Goal: Check status: Check status

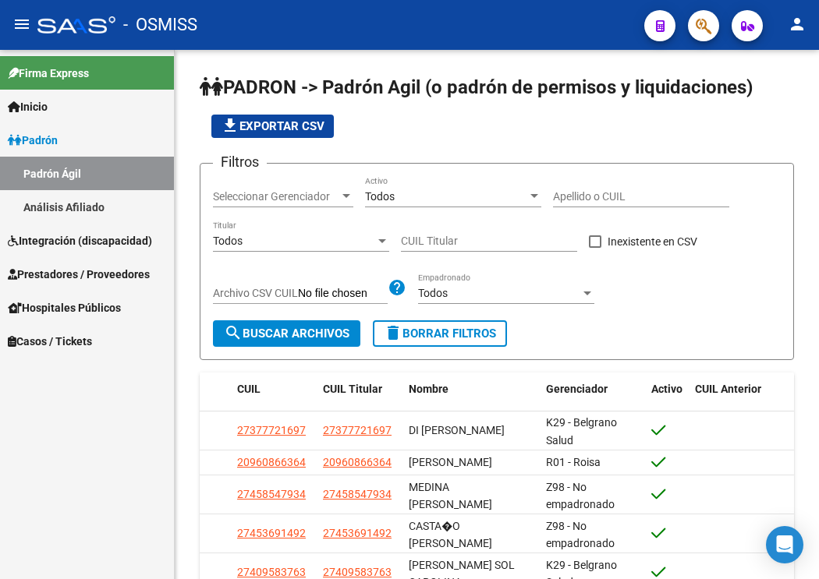
click at [88, 243] on span "Integración (discapacidad)" at bounding box center [80, 240] width 144 height 17
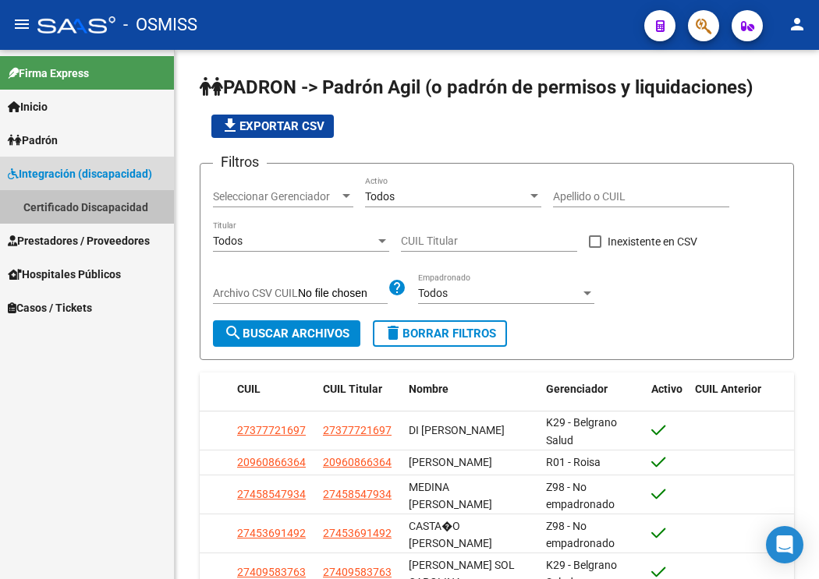
click at [55, 207] on link "Certificado Discapacidad" at bounding box center [87, 207] width 174 height 34
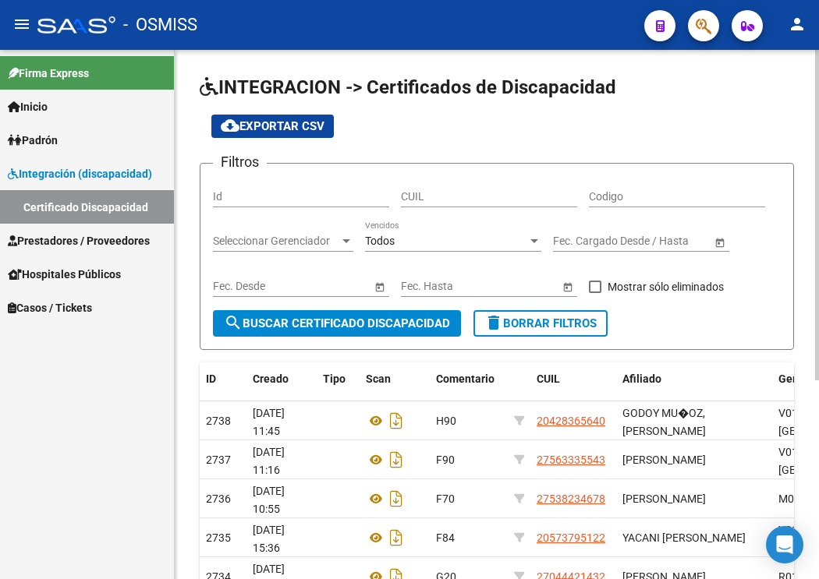
click at [428, 199] on input "CUIL" at bounding box center [489, 196] width 176 height 13
click at [451, 192] on input "CUIL" at bounding box center [489, 196] width 176 height 13
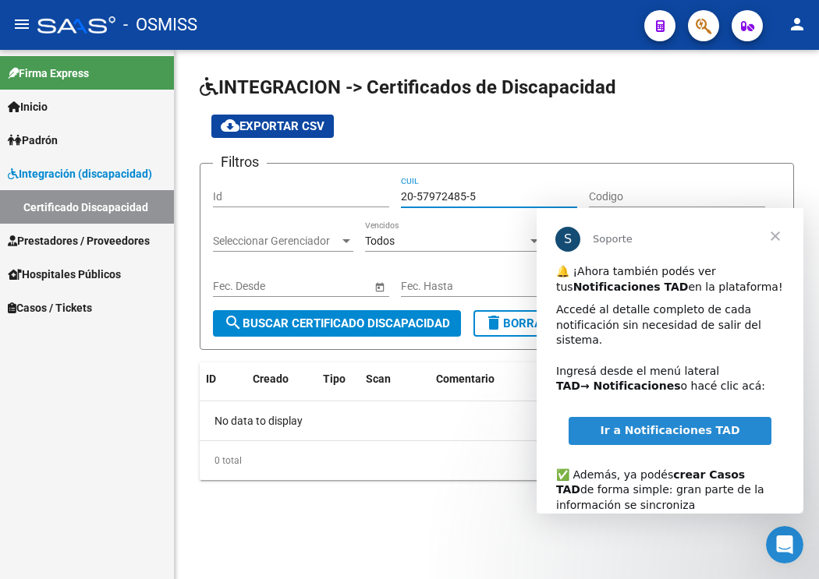
type input "20-57972485-5"
click at [777, 243] on span "Cerrar" at bounding box center [775, 236] width 56 height 56
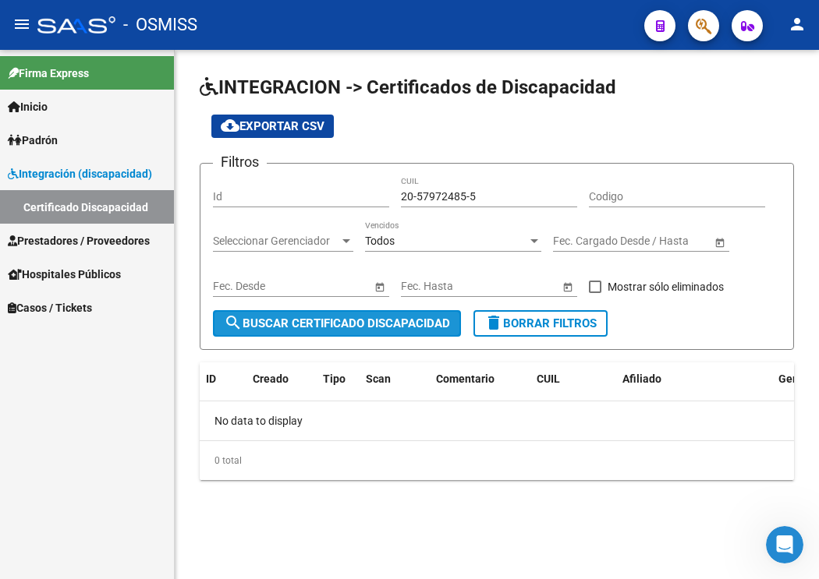
click at [295, 323] on span "search Buscar Certificado Discapacidad" at bounding box center [337, 324] width 226 height 14
